Goal: Transaction & Acquisition: Book appointment/travel/reservation

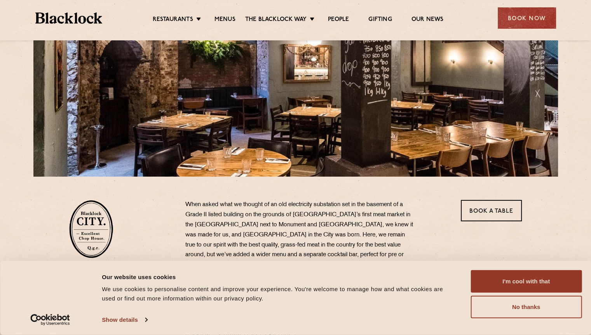
scroll to position [117, 0]
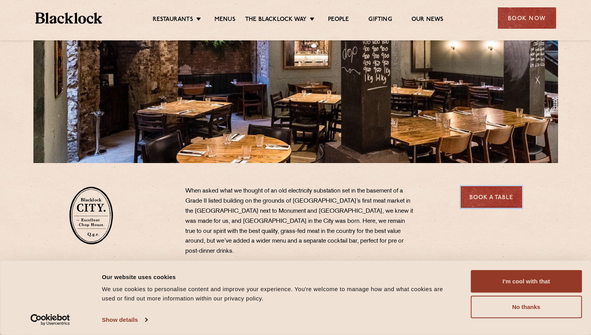
click at [482, 198] on link "Book a Table" at bounding box center [491, 196] width 61 height 21
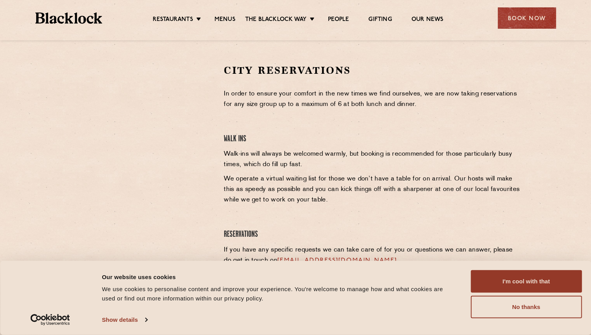
scroll to position [194, 0]
